Goal: Task Accomplishment & Management: Use online tool/utility

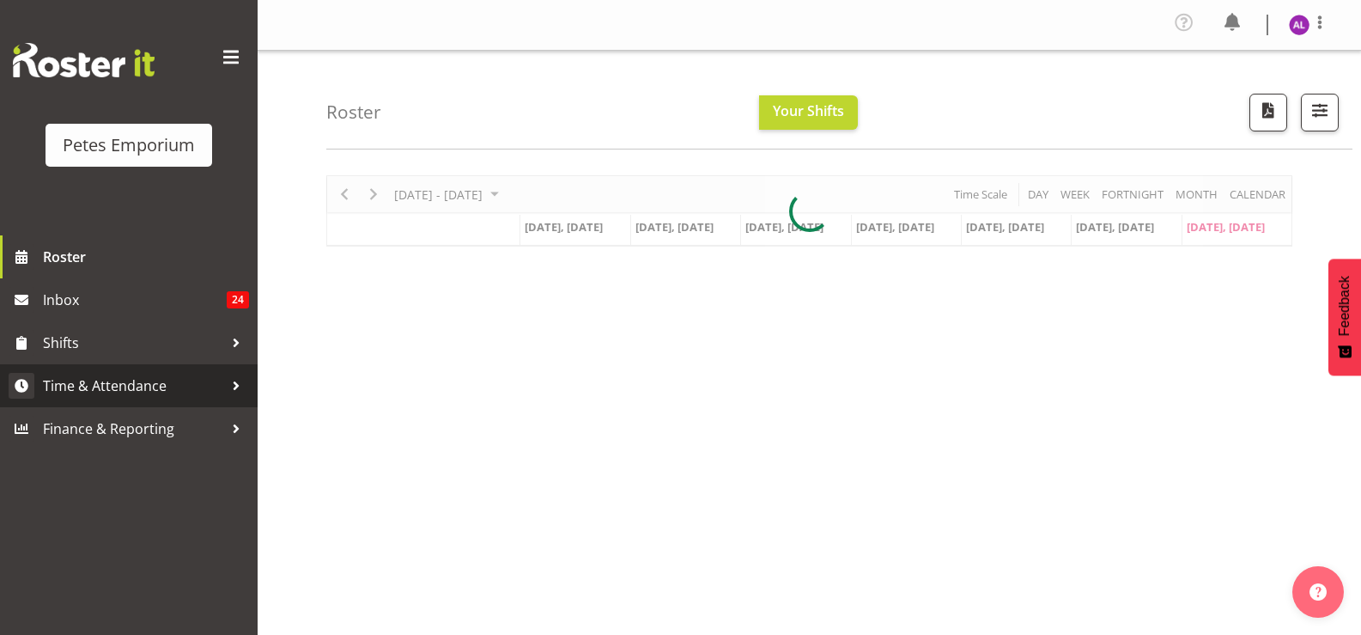
click at [241, 382] on div at bounding box center [236, 386] width 26 height 26
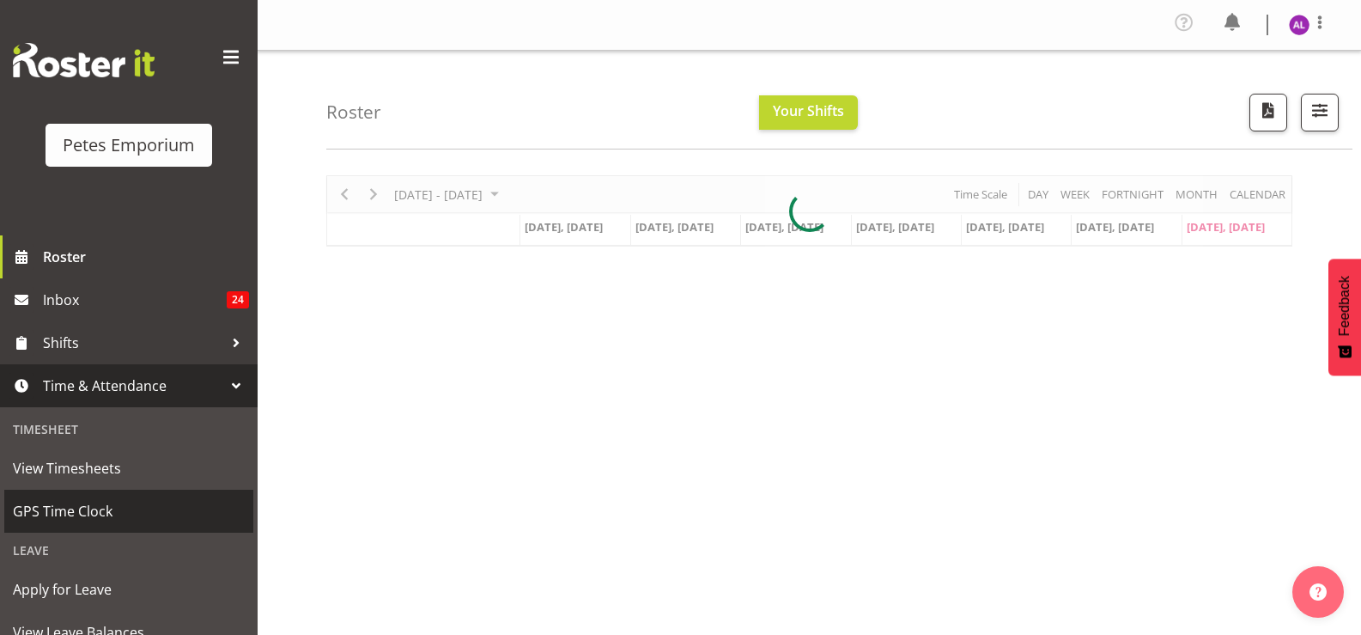
click at [108, 500] on span "GPS Time Clock" at bounding box center [129, 511] width 232 height 26
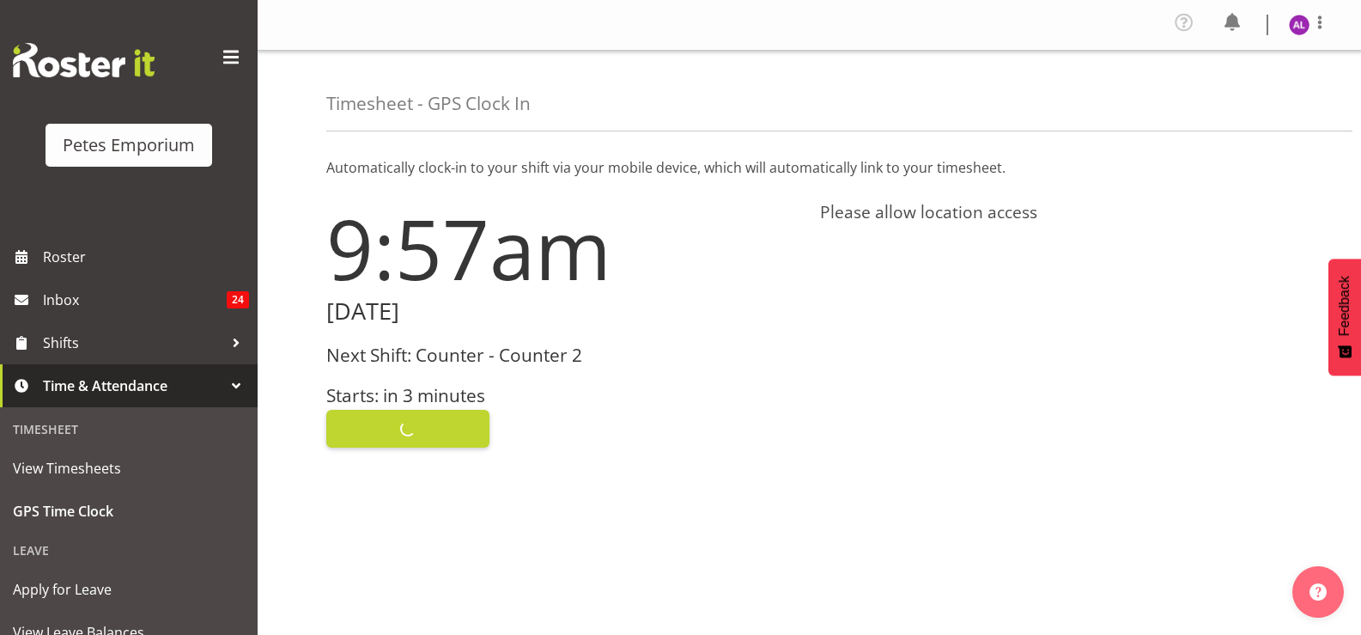
click at [459, 426] on div "Clock In" at bounding box center [562, 426] width 473 height 41
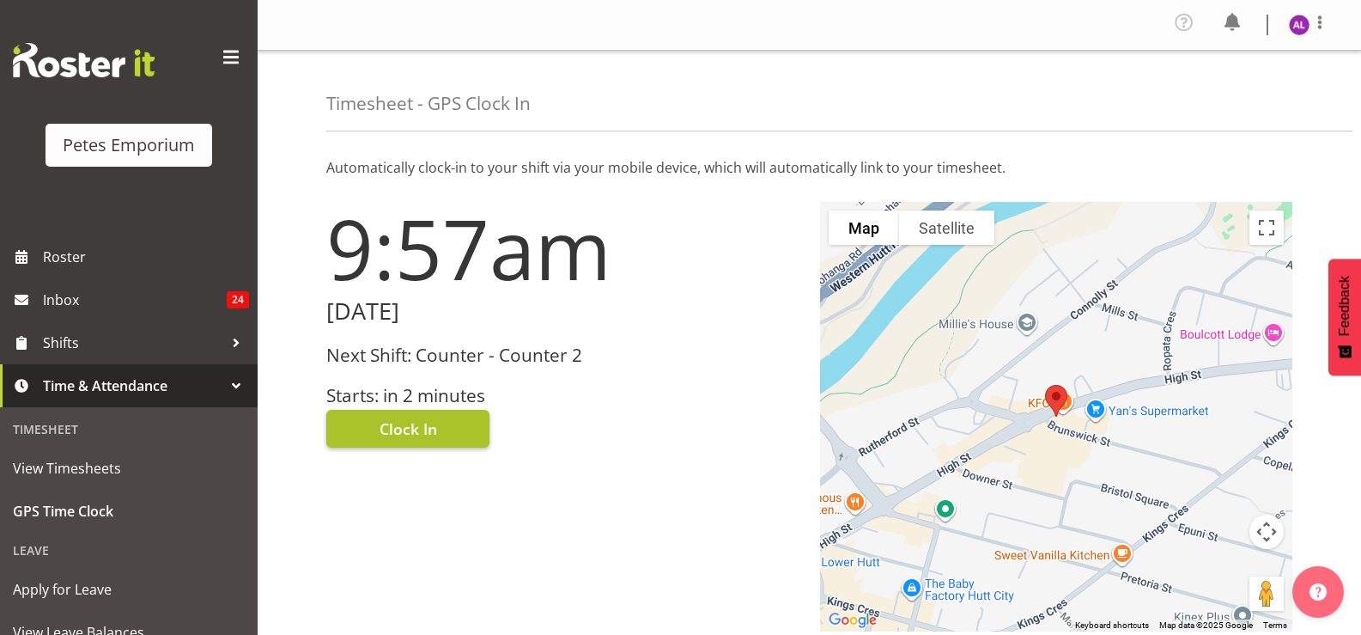
click at [417, 423] on span "Clock In" at bounding box center [409, 428] width 58 height 22
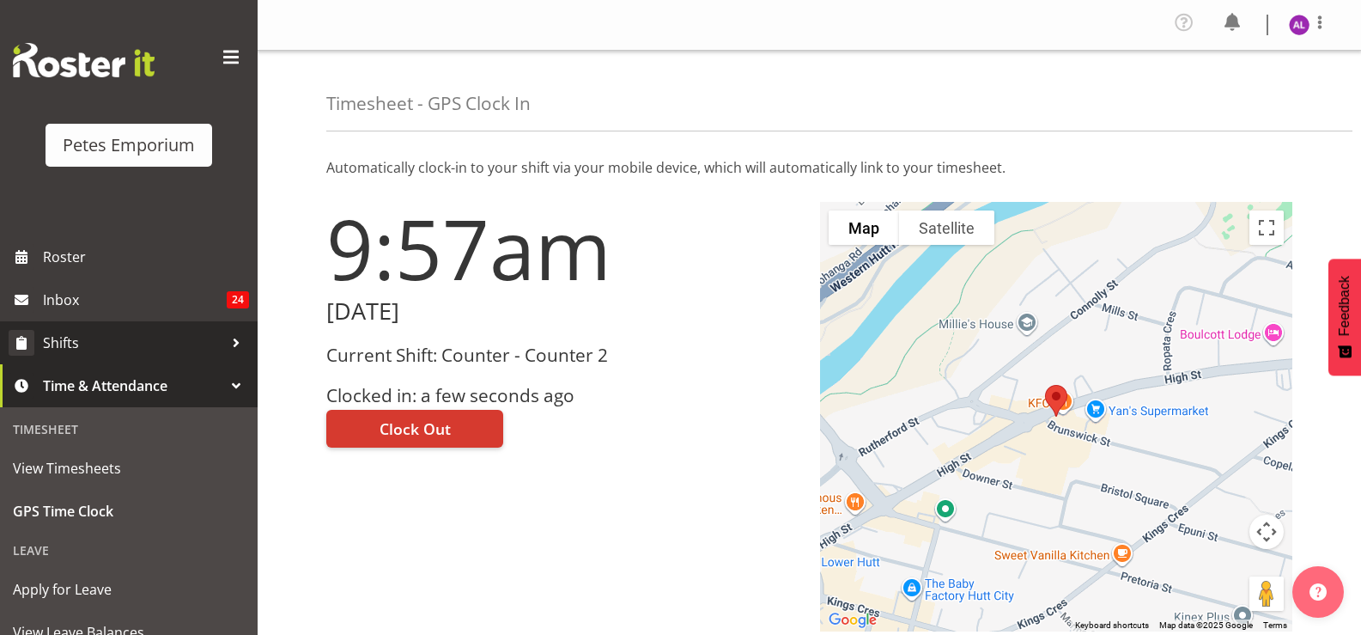
click at [228, 343] on div at bounding box center [236, 343] width 26 height 26
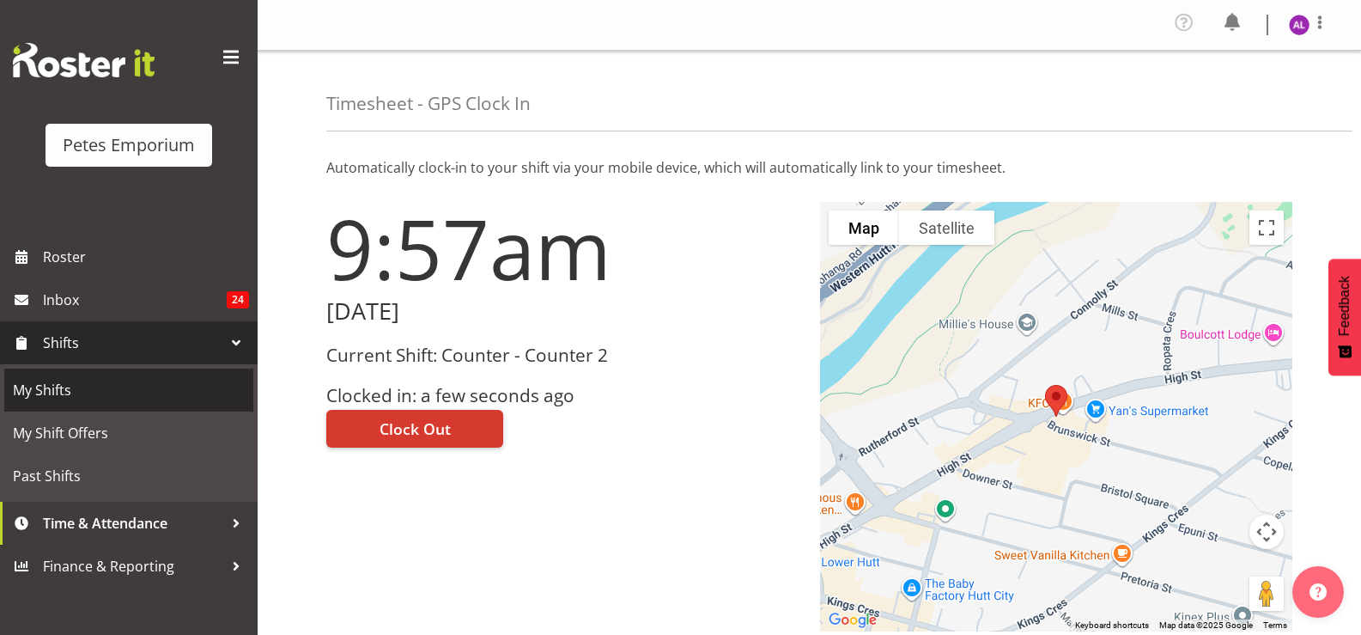
click at [38, 386] on span "My Shifts" at bounding box center [129, 390] width 232 height 26
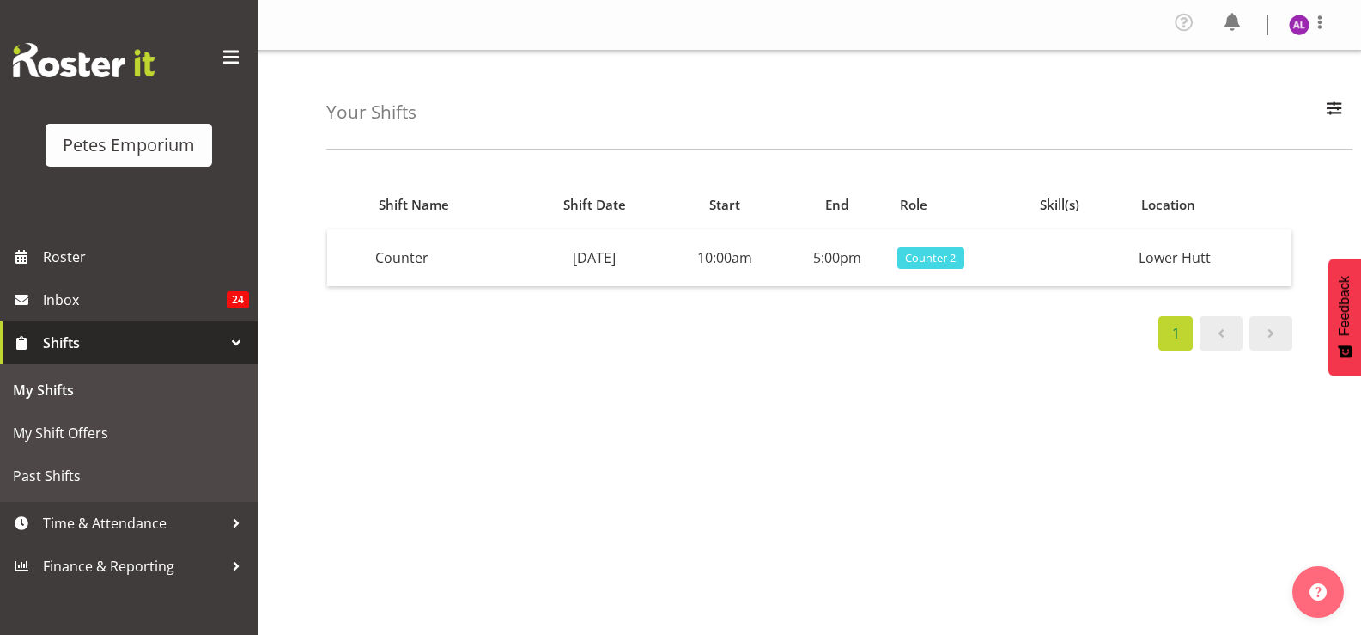
click at [1307, 32] on figure at bounding box center [1299, 25] width 21 height 21
click at [1257, 106] on link "Log Out" at bounding box center [1247, 94] width 165 height 31
